Goal: Information Seeking & Learning: Learn about a topic

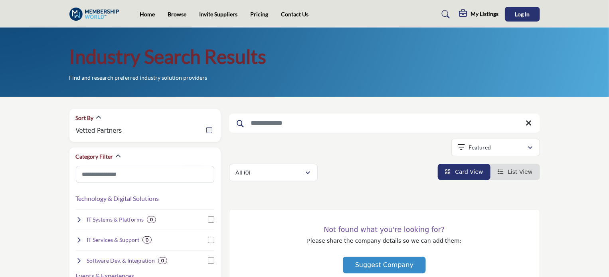
click at [88, 15] on img at bounding box center [96, 14] width 54 height 13
click at [290, 123] on input "Search Keyword" at bounding box center [384, 123] width 311 height 19
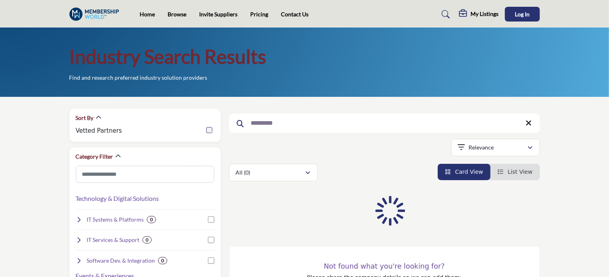
type input "*********"
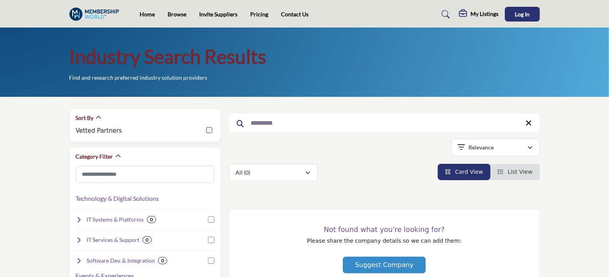
scroll to position [40, 0]
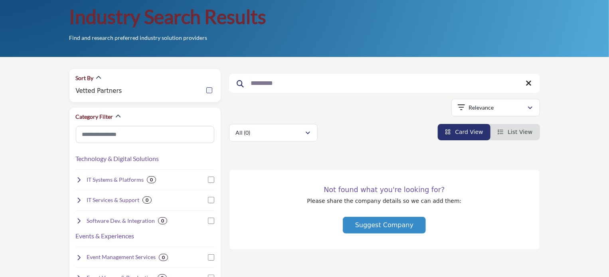
click at [294, 86] on input "*********" at bounding box center [384, 83] width 311 height 19
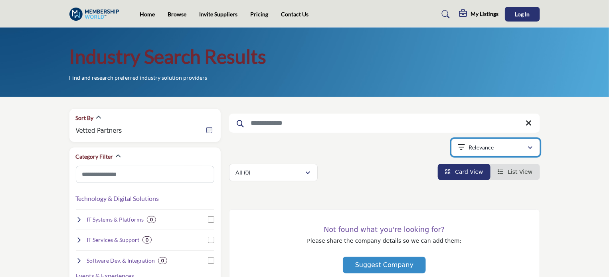
click at [492, 151] on p "Relevance" at bounding box center [480, 148] width 25 height 8
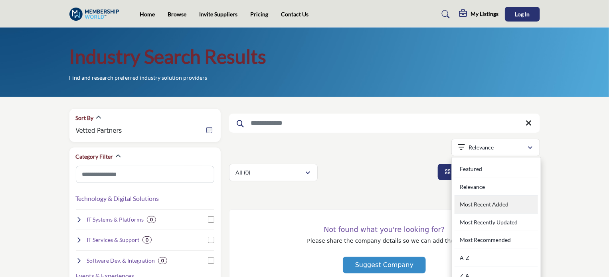
click at [483, 203] on div "Most Recent Added" at bounding box center [495, 205] width 83 height 18
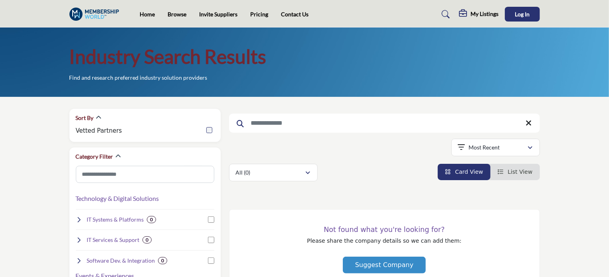
scroll to position [80, 0]
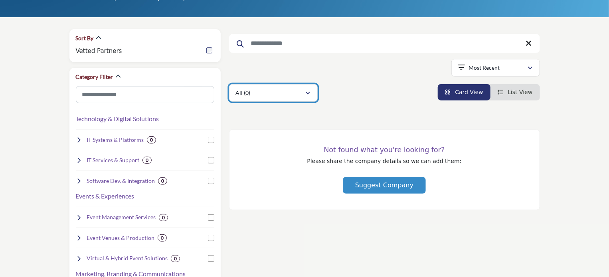
click at [309, 93] on icon "button" at bounding box center [307, 94] width 5 height 6
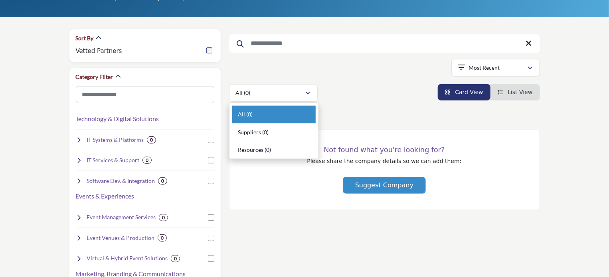
click at [346, 101] on div "All (0) All (0) (0)" at bounding box center [384, 93] width 311 height 18
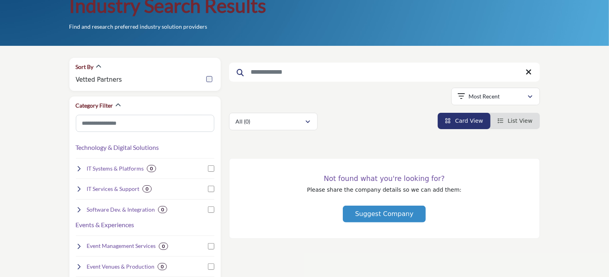
scroll to position [0, 0]
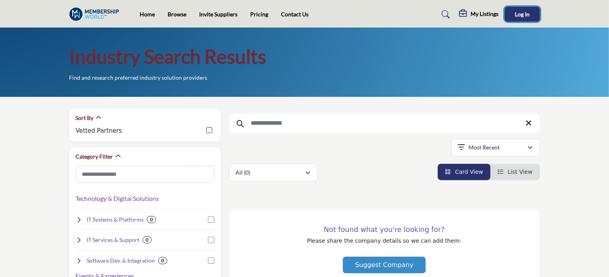
click at [519, 12] on span "Log In" at bounding box center [521, 14] width 15 height 7
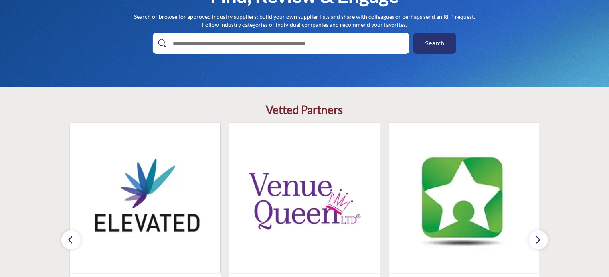
scroll to position [199, 0]
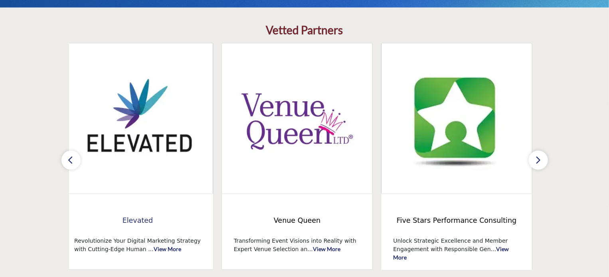
drag, startPoint x: 150, startPoint y: 220, endPoint x: 258, endPoint y: 230, distance: 108.9
click at [289, 234] on div "Venue Queen Transforming Event Visions into Reality with Expert Venue Selection…" at bounding box center [297, 232] width 151 height 76
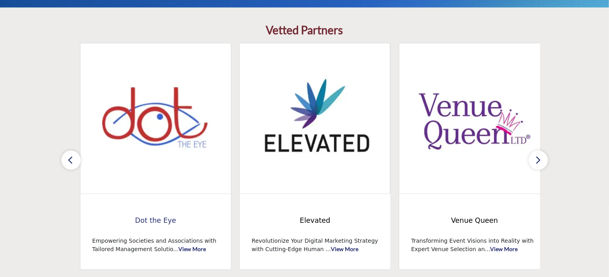
drag, startPoint x: 148, startPoint y: 215, endPoint x: 175, endPoint y: 220, distance: 27.6
click at [175, 220] on span "Dot the Eye" at bounding box center [155, 220] width 127 height 10
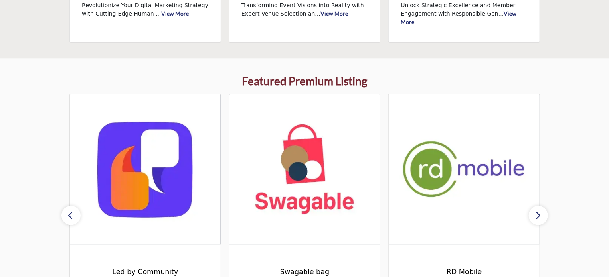
scroll to position [479, 0]
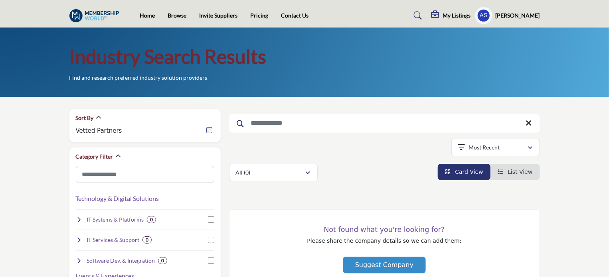
click at [513, 15] on h5 "Andy Steggles" at bounding box center [517, 16] width 44 height 8
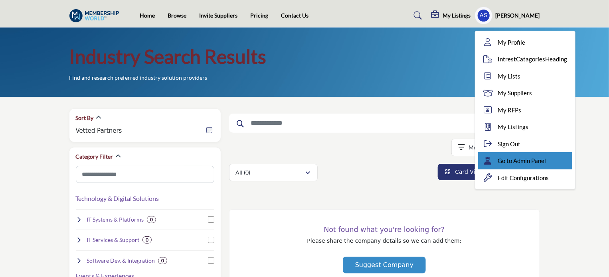
click at [531, 159] on span "Go to Admin Panel" at bounding box center [522, 160] width 48 height 9
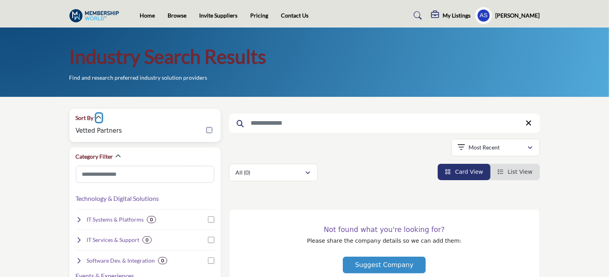
click at [98, 119] on icon "button" at bounding box center [99, 118] width 6 height 6
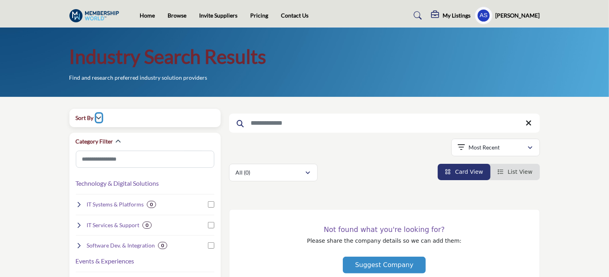
click at [98, 119] on icon "button" at bounding box center [99, 118] width 6 height 6
